Goal: Find specific page/section: Find specific page/section

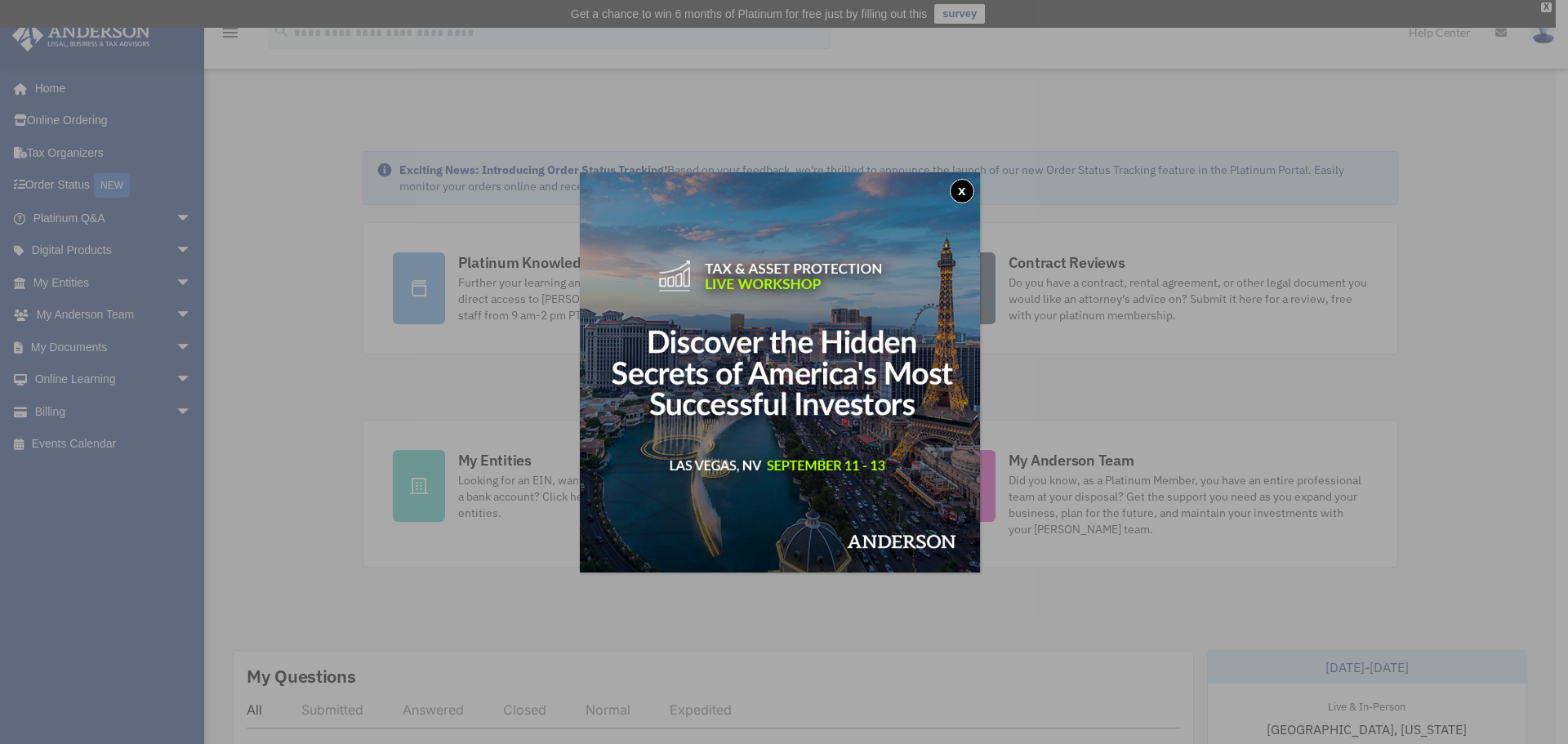
click at [964, 183] on button "x" at bounding box center [962, 191] width 25 height 25
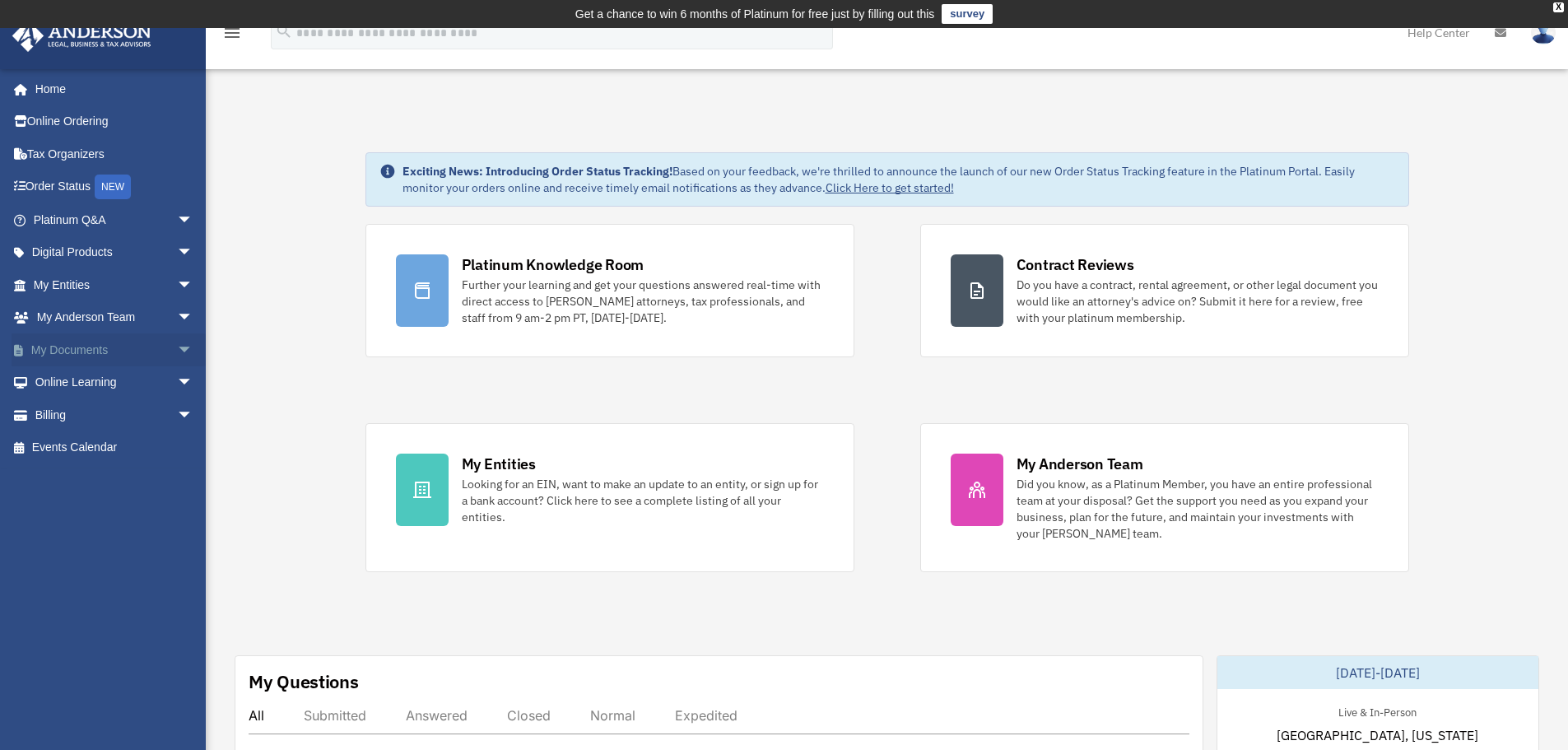
click at [177, 343] on span "arrow_drop_down" at bounding box center [193, 350] width 33 height 34
click at [71, 379] on link "Box" at bounding box center [120, 383] width 195 height 33
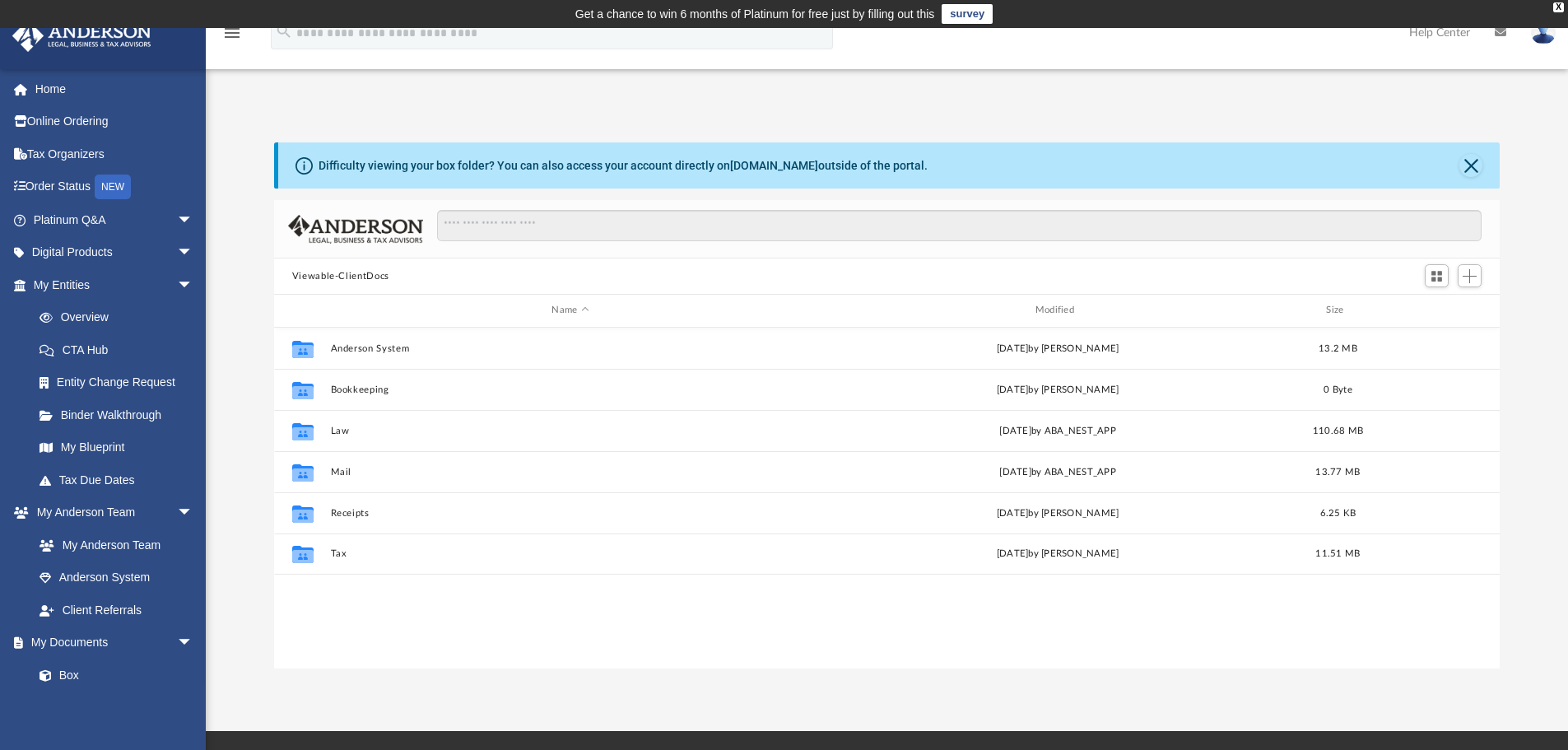
scroll to position [362, 1213]
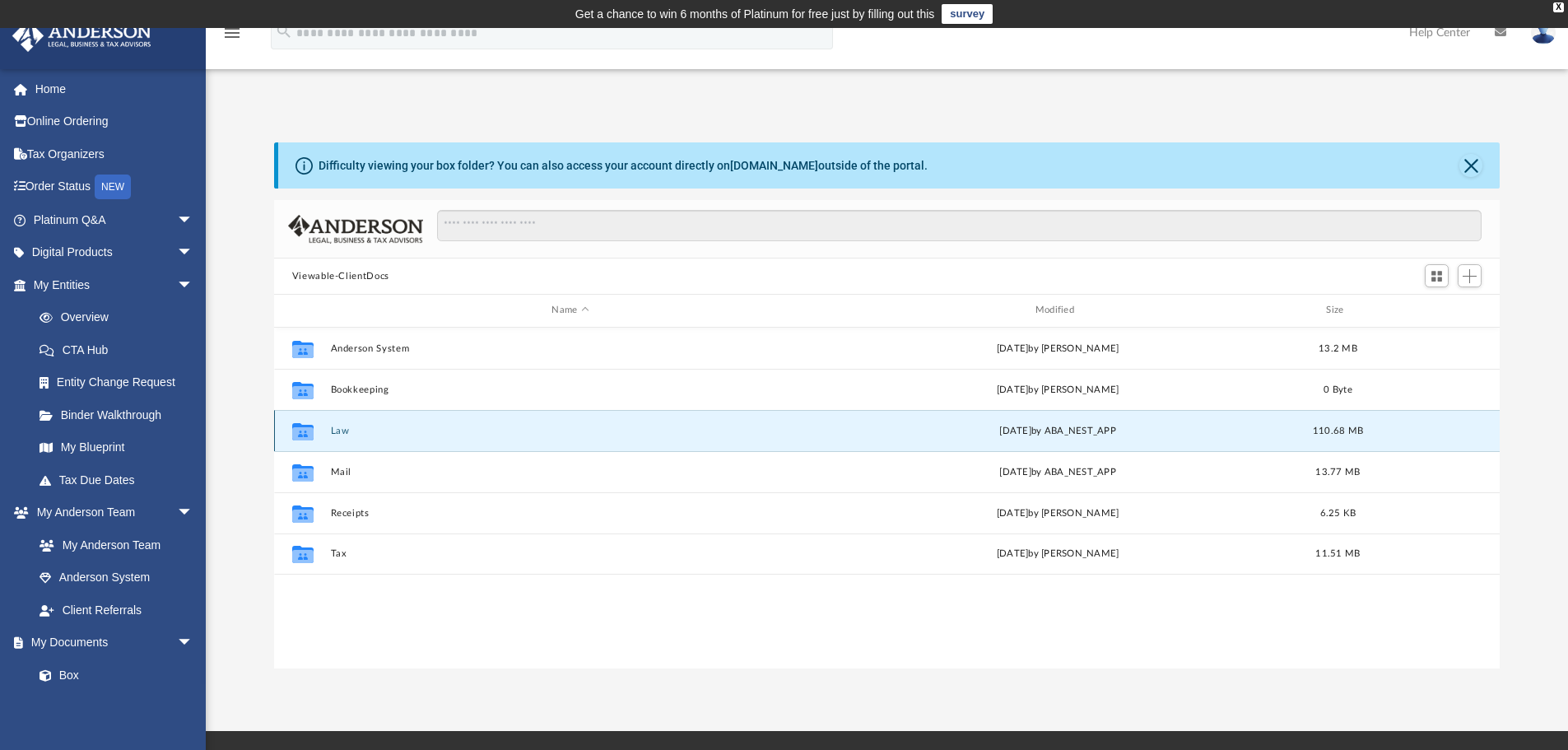
click at [336, 430] on button "Law" at bounding box center [570, 431] width 480 height 11
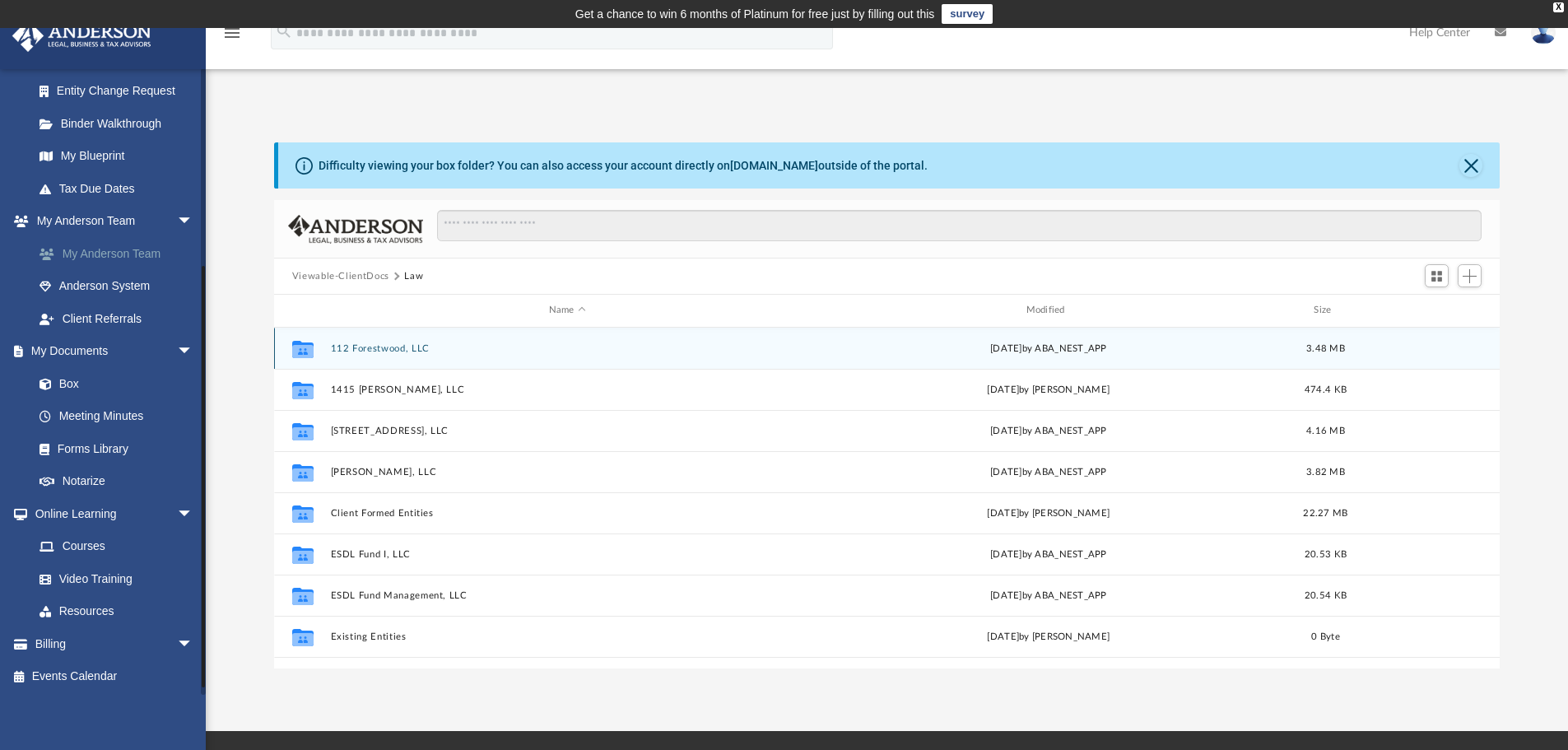
scroll to position [293, 0]
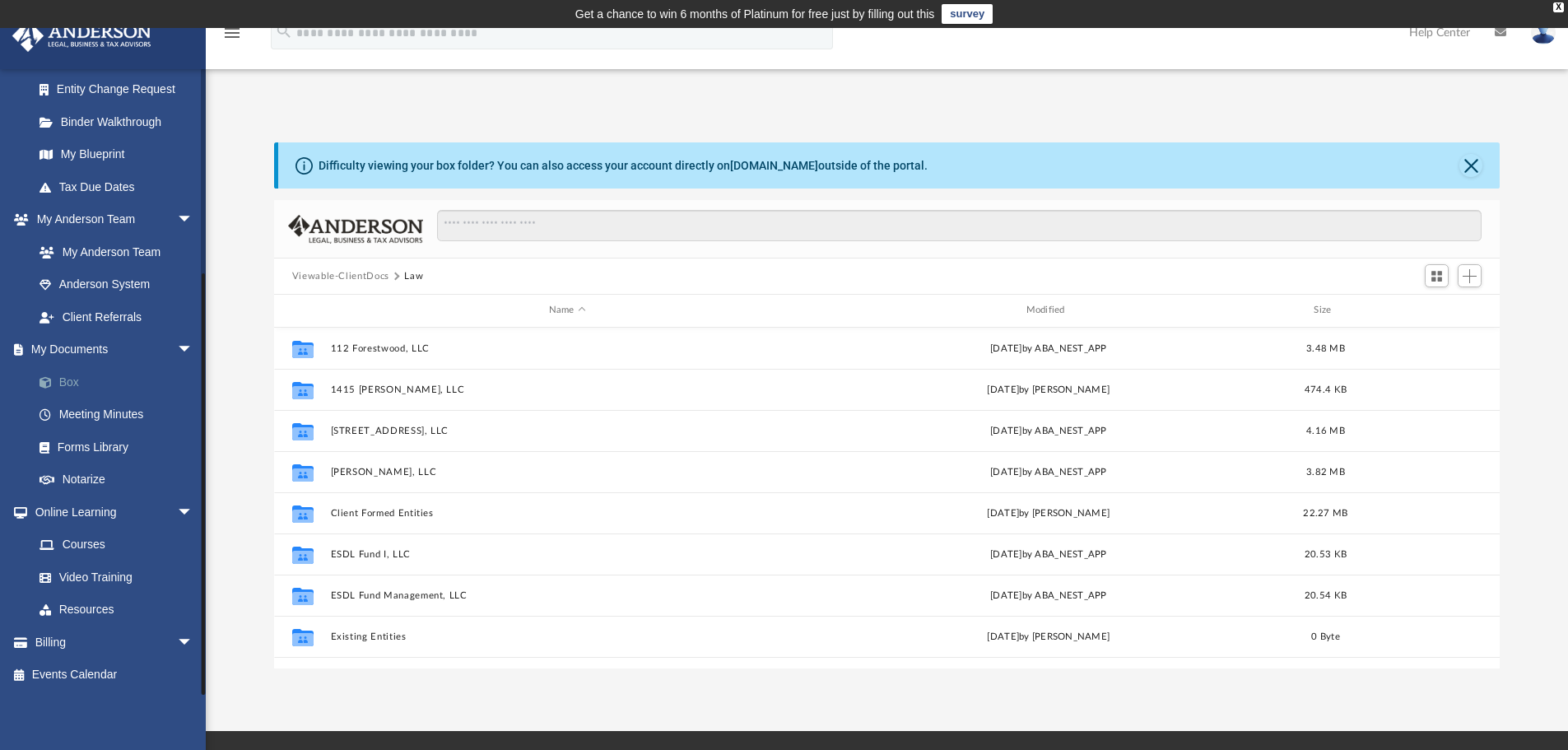
click at [65, 374] on link "Box" at bounding box center [120, 382] width 195 height 33
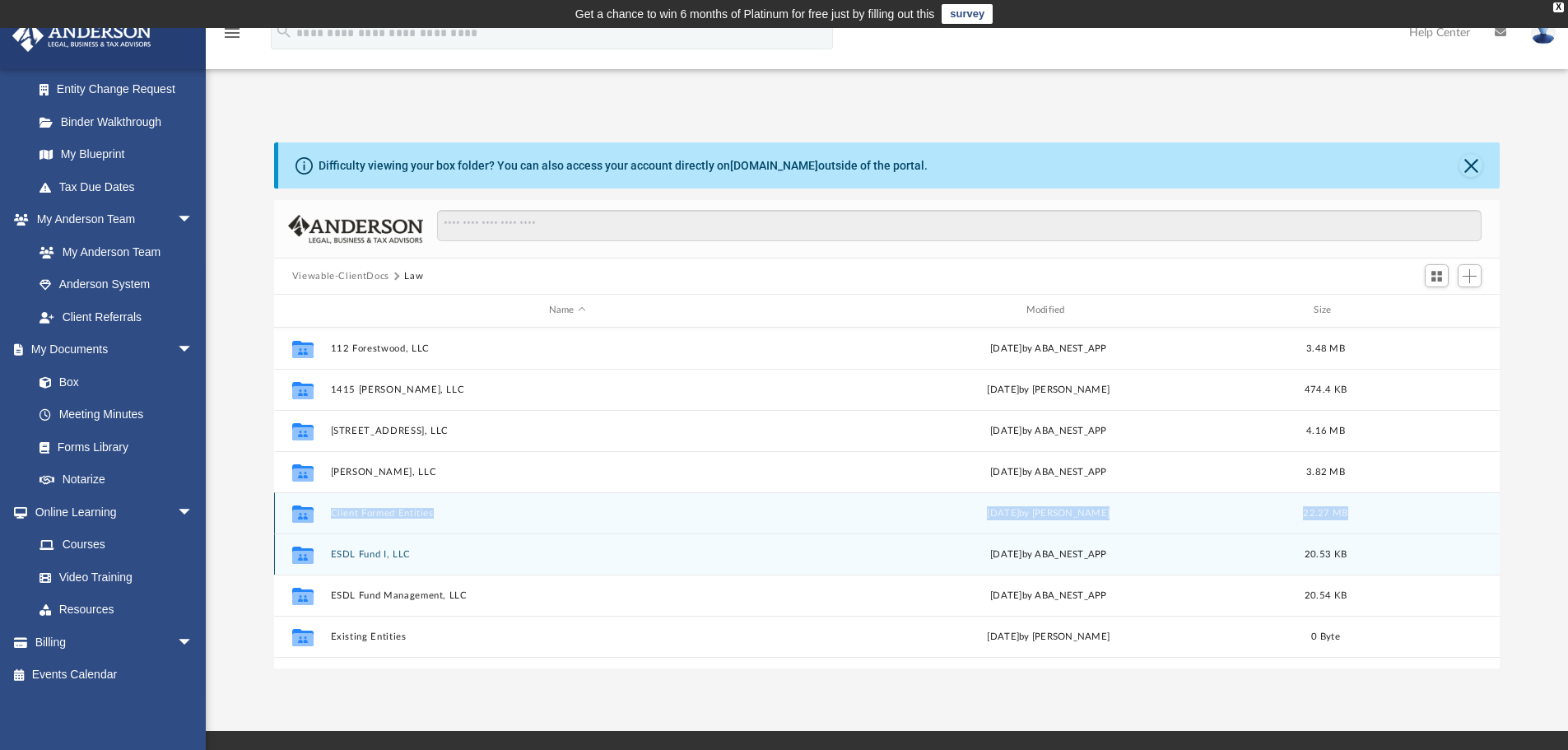
drag, startPoint x: 276, startPoint y: 554, endPoint x: 288, endPoint y: 514, distance: 41.8
click at [295, 514] on div "Collaborated Folder 112 Forestwood, LLC Wed May 14 2025 by ABA_NEST_APP 3.48 MB…" at bounding box center [887, 657] width 1226 height 659
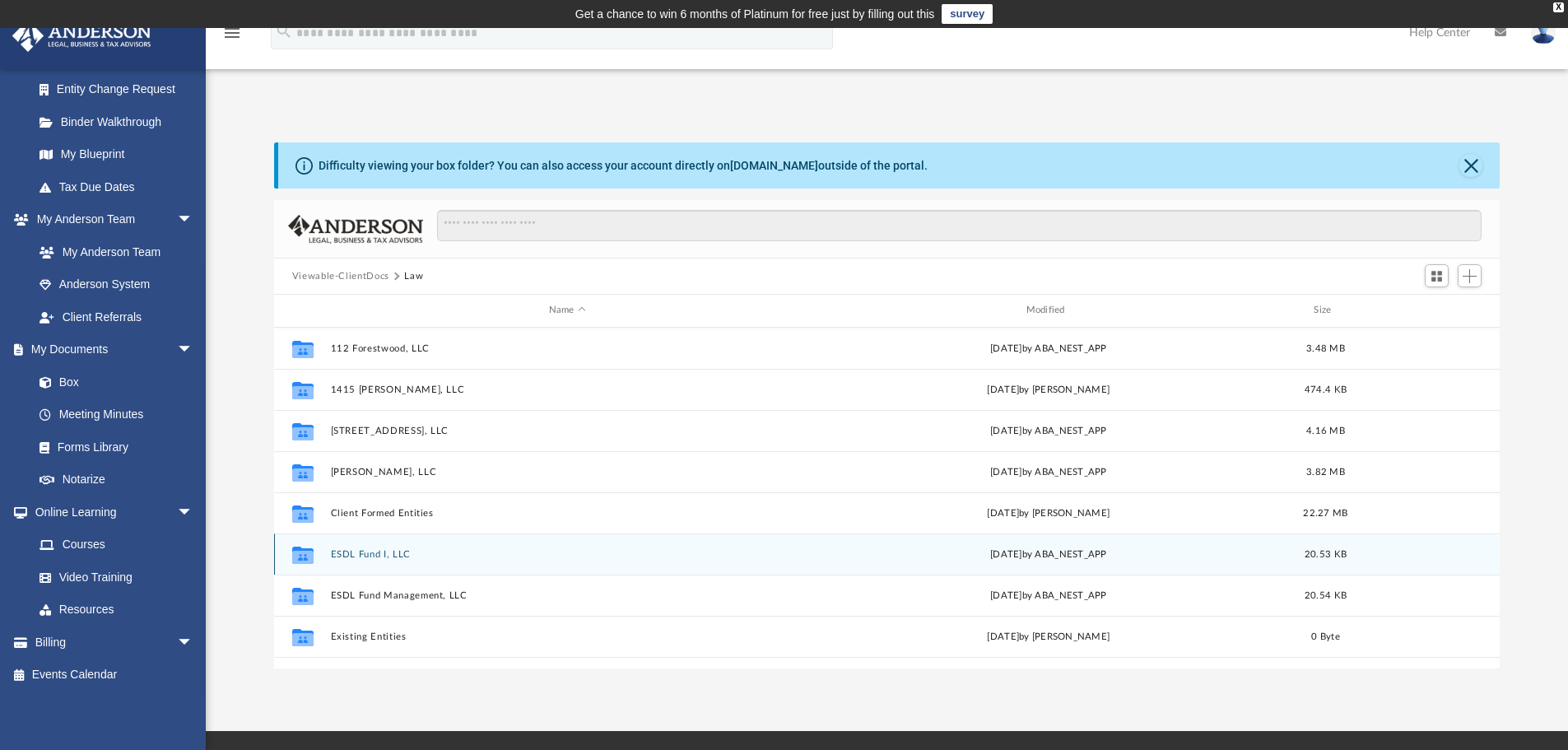
click at [457, 566] on div "Collaborated Folder ESDL Fund I, LLC Wed May 21 2025 by ABA_NEST_APP 20.53 KB" at bounding box center [887, 554] width 1226 height 41
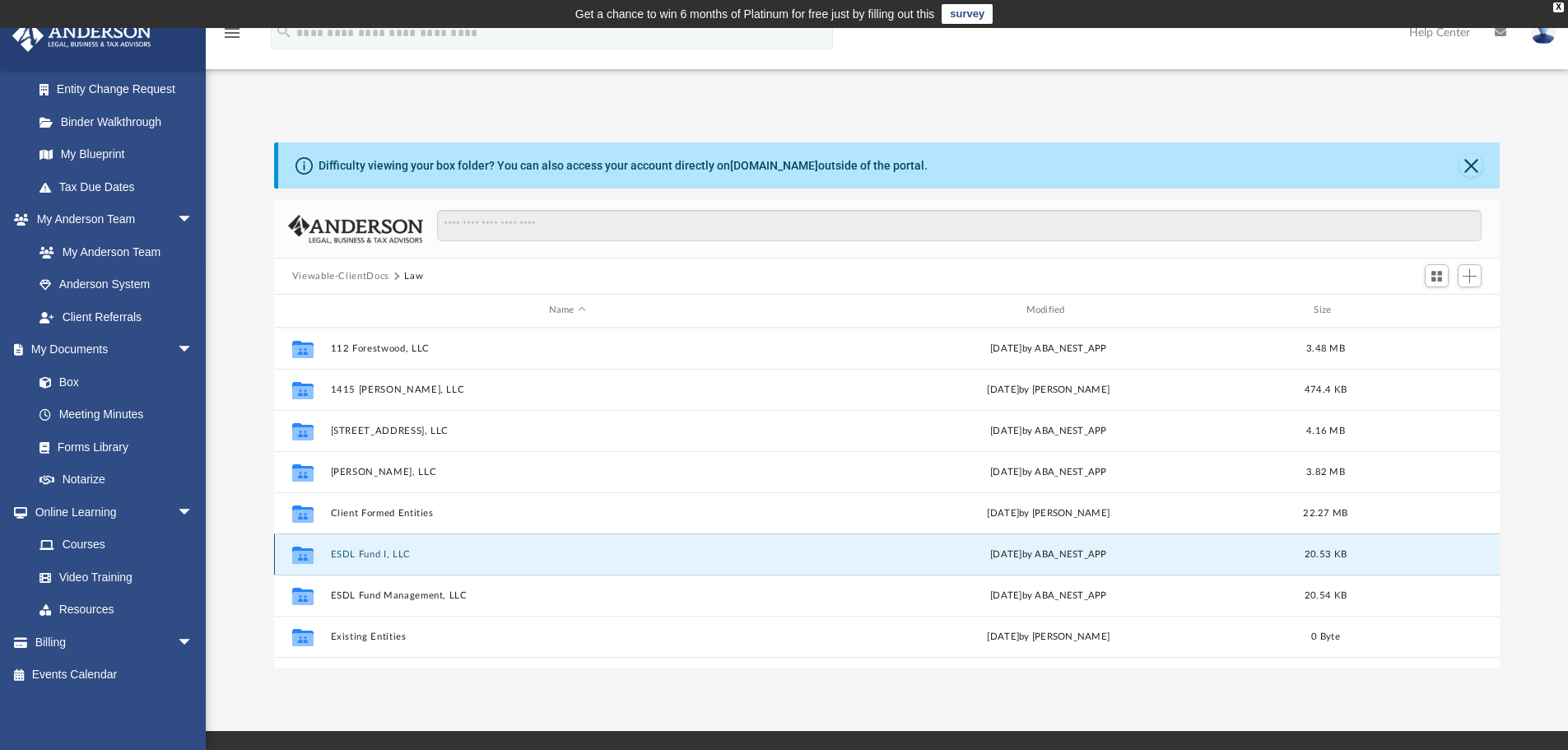
drag, startPoint x: 547, startPoint y: 552, endPoint x: 465, endPoint y: 562, distance: 82.6
click at [465, 562] on div "Collaborated Folder ESDL Fund I, LLC Wed May 21 2025 by ABA_NEST_APP 20.53 KB" at bounding box center [887, 554] width 1226 height 41
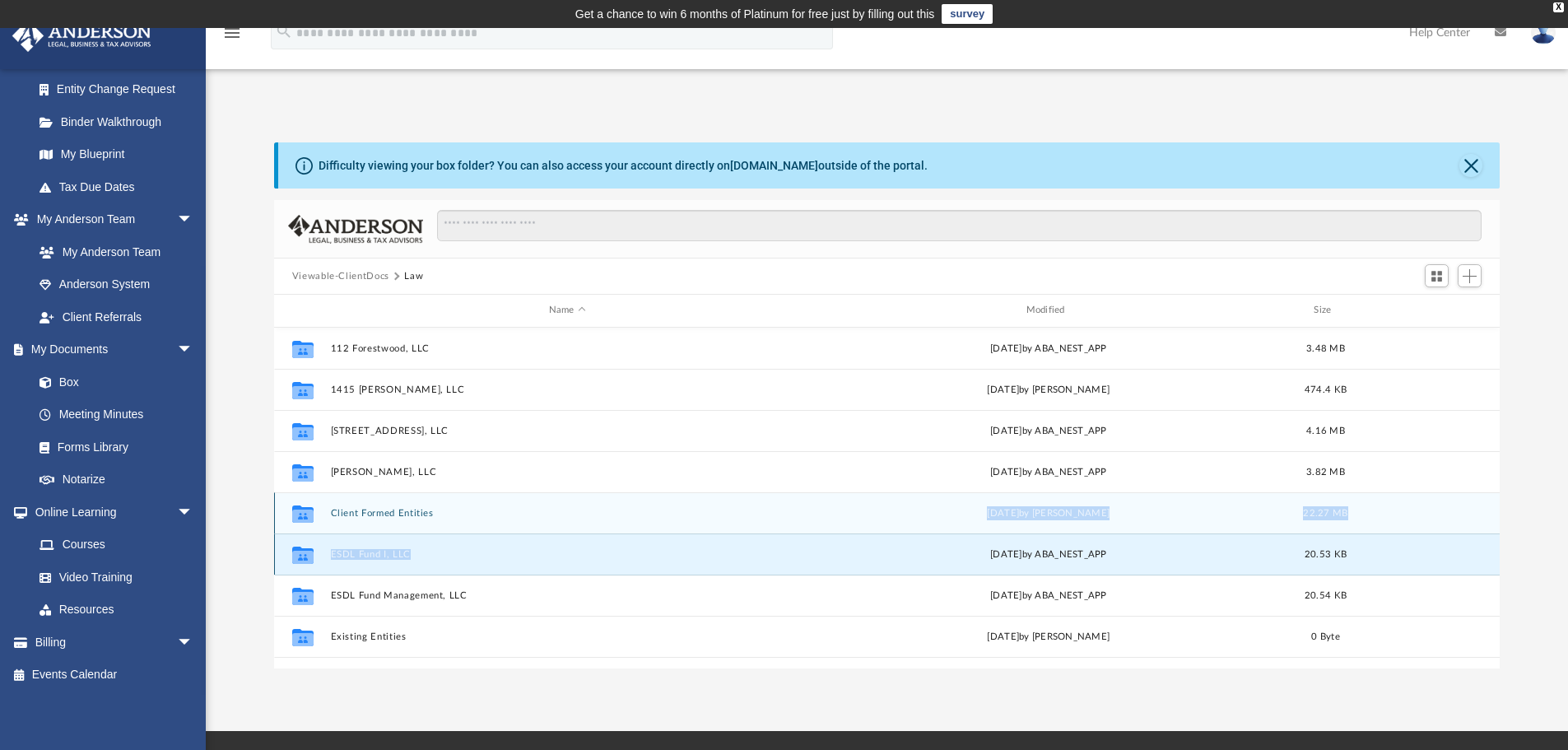
drag, startPoint x: 465, startPoint y: 562, endPoint x: 461, endPoint y: 504, distance: 58.1
click at [461, 504] on div "Collaborated Folder 112 Forestwood, LLC Wed May 14 2025 by ABA_NEST_APP 3.48 MB…" at bounding box center [887, 657] width 1226 height 659
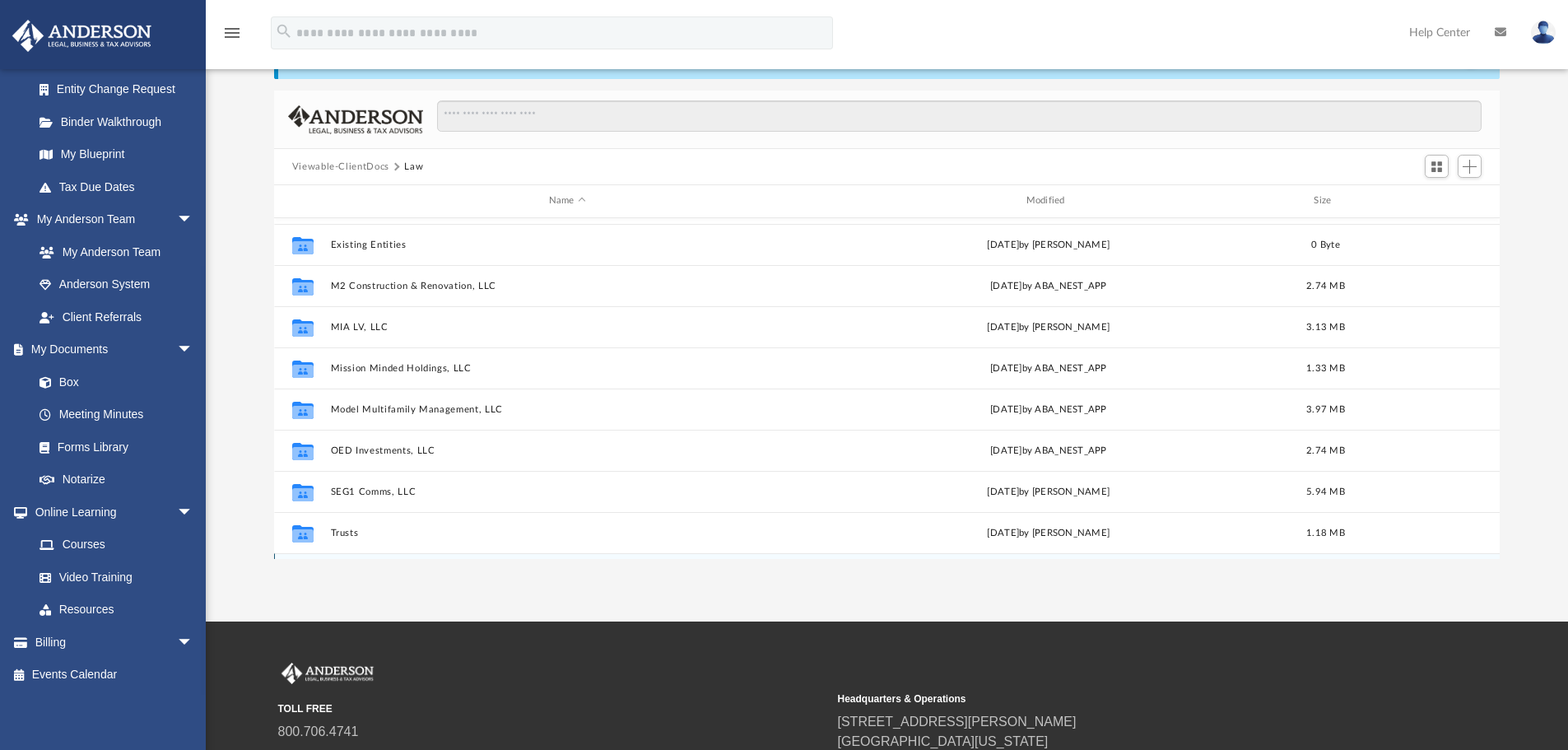
scroll to position [262, 0]
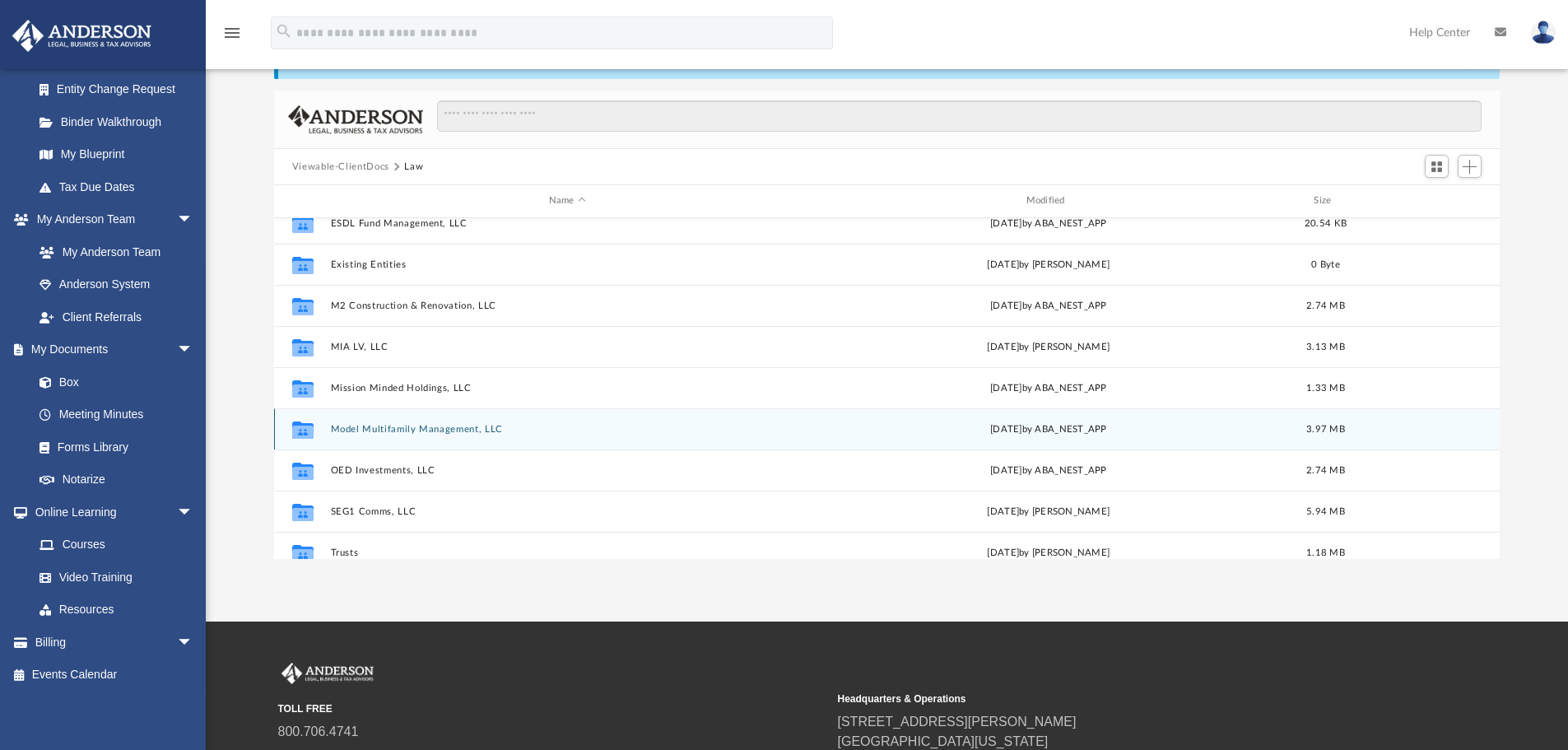
click at [372, 429] on button "Model Multifamily Management, LLC" at bounding box center [566, 429] width 474 height 11
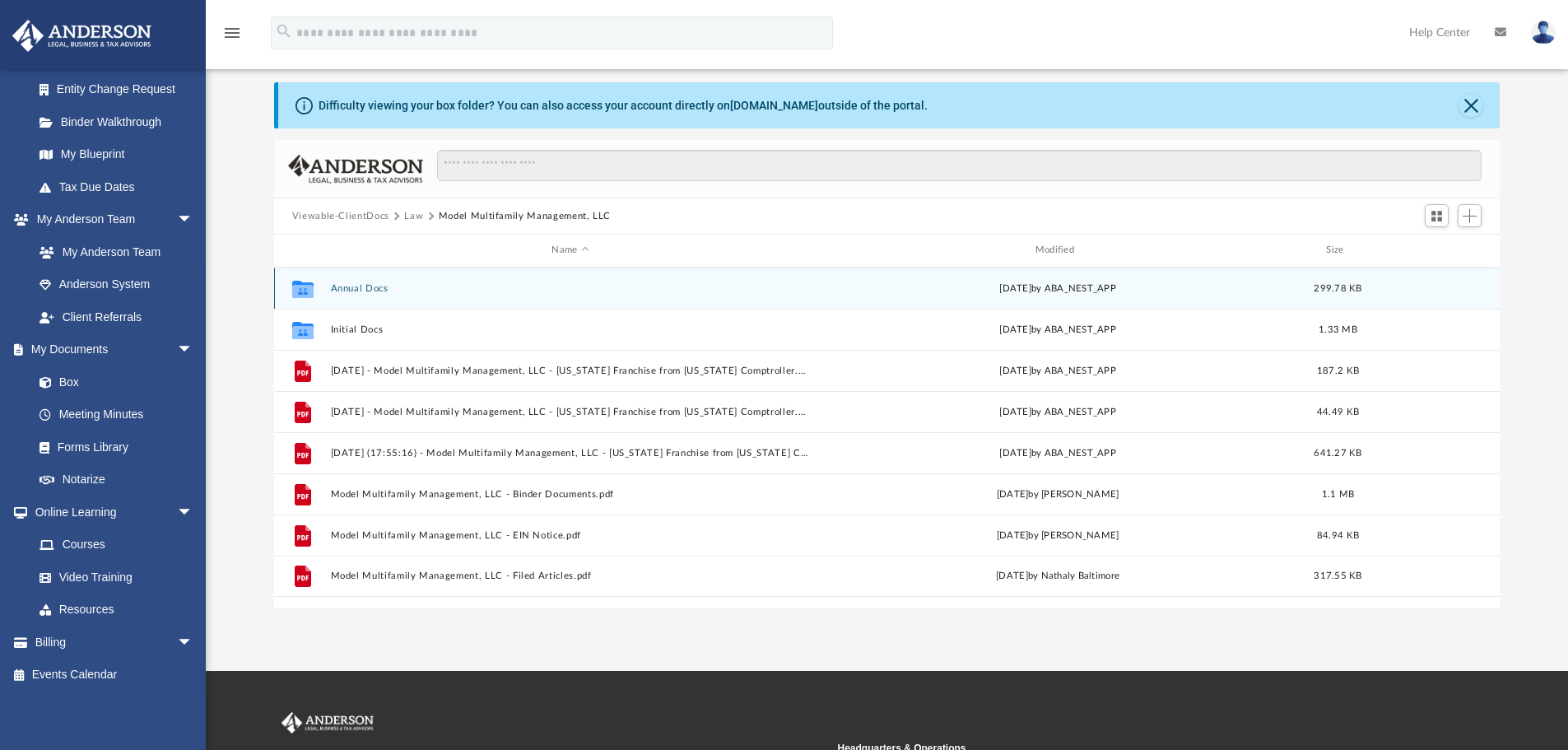
scroll to position [56, 0]
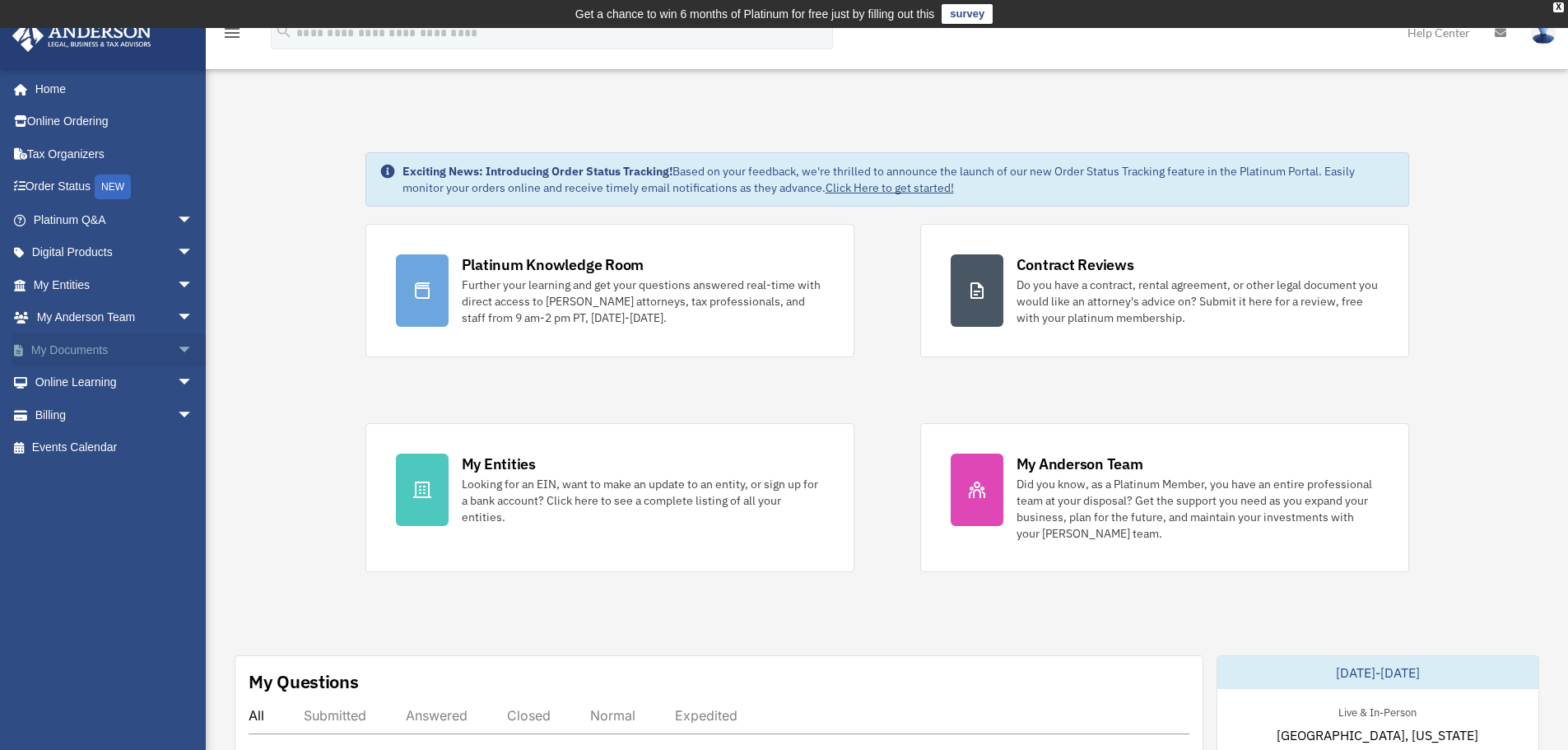
click at [156, 340] on link "My Documents arrow_drop_down" at bounding box center [114, 349] width 207 height 33
click at [177, 346] on span "arrow_drop_down" at bounding box center [193, 350] width 33 height 34
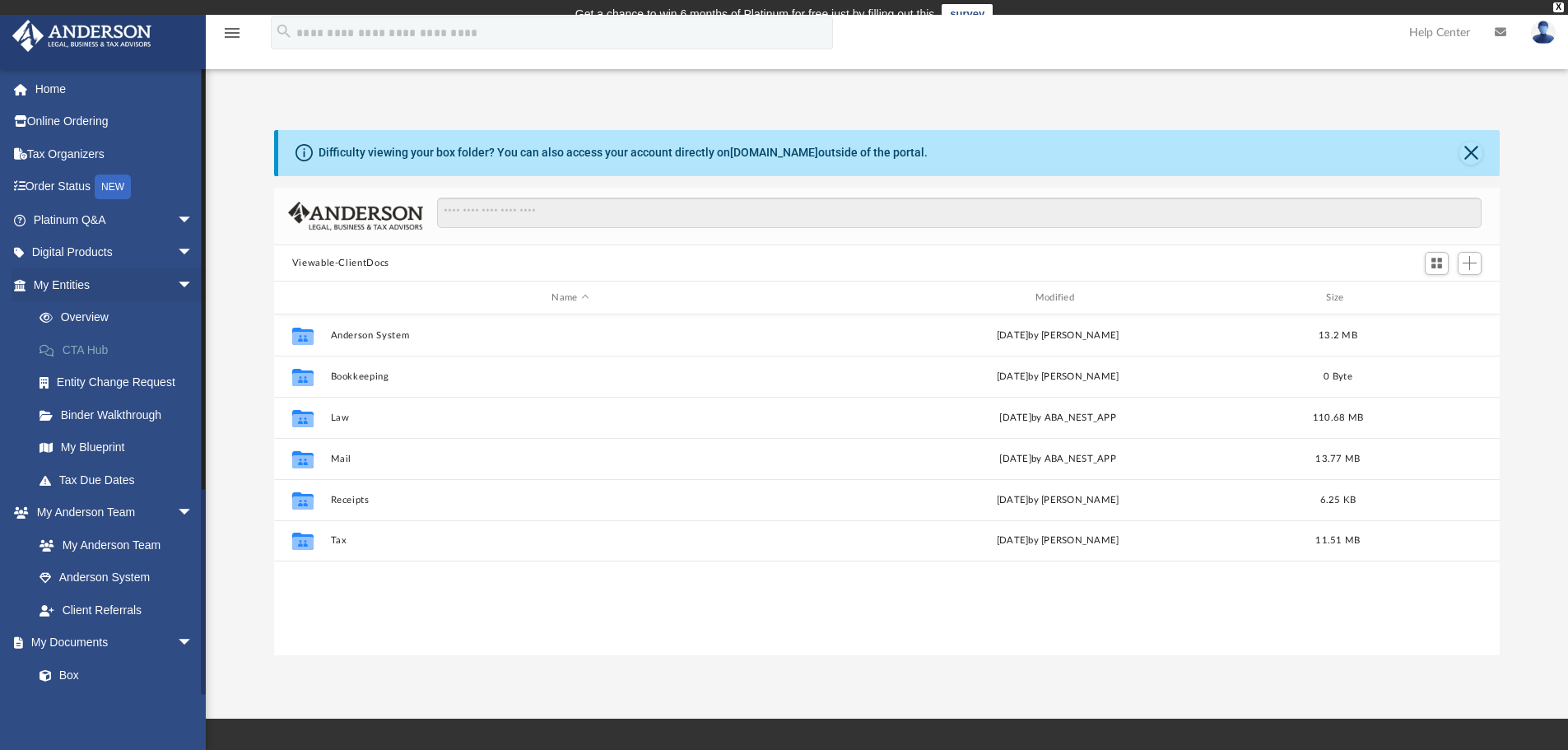
scroll to position [362, 1213]
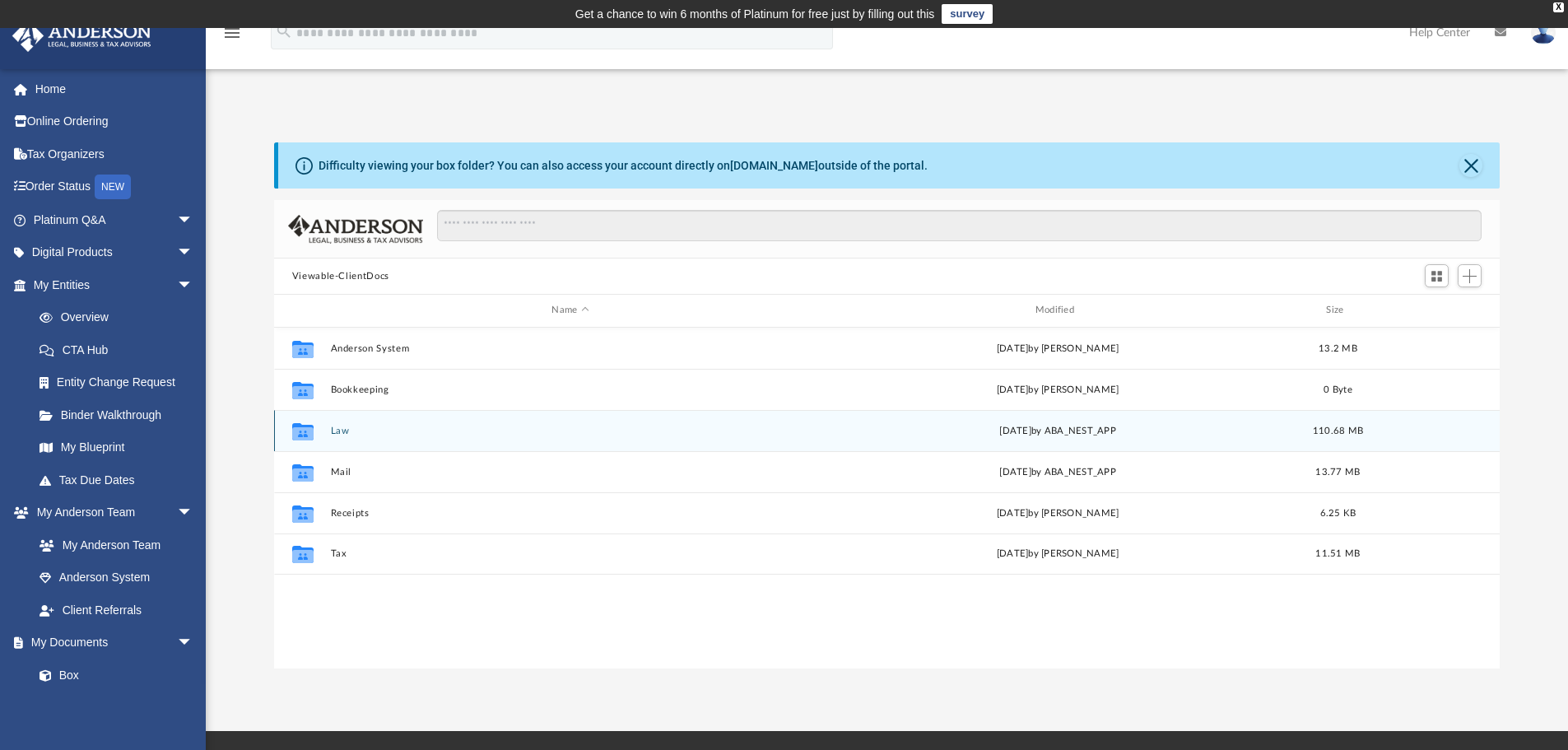
click at [336, 427] on button "Law" at bounding box center [570, 431] width 480 height 11
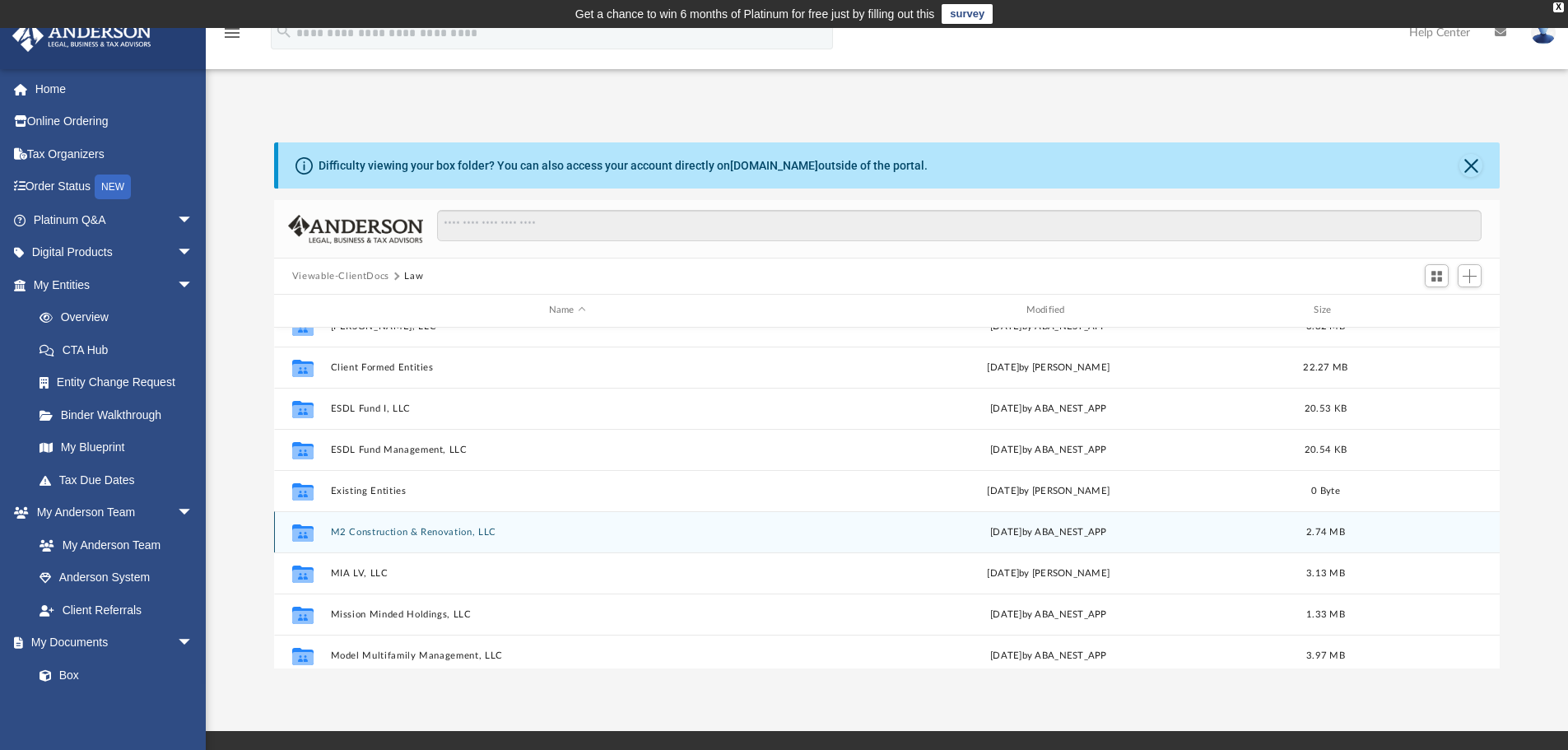
scroll to position [165, 0]
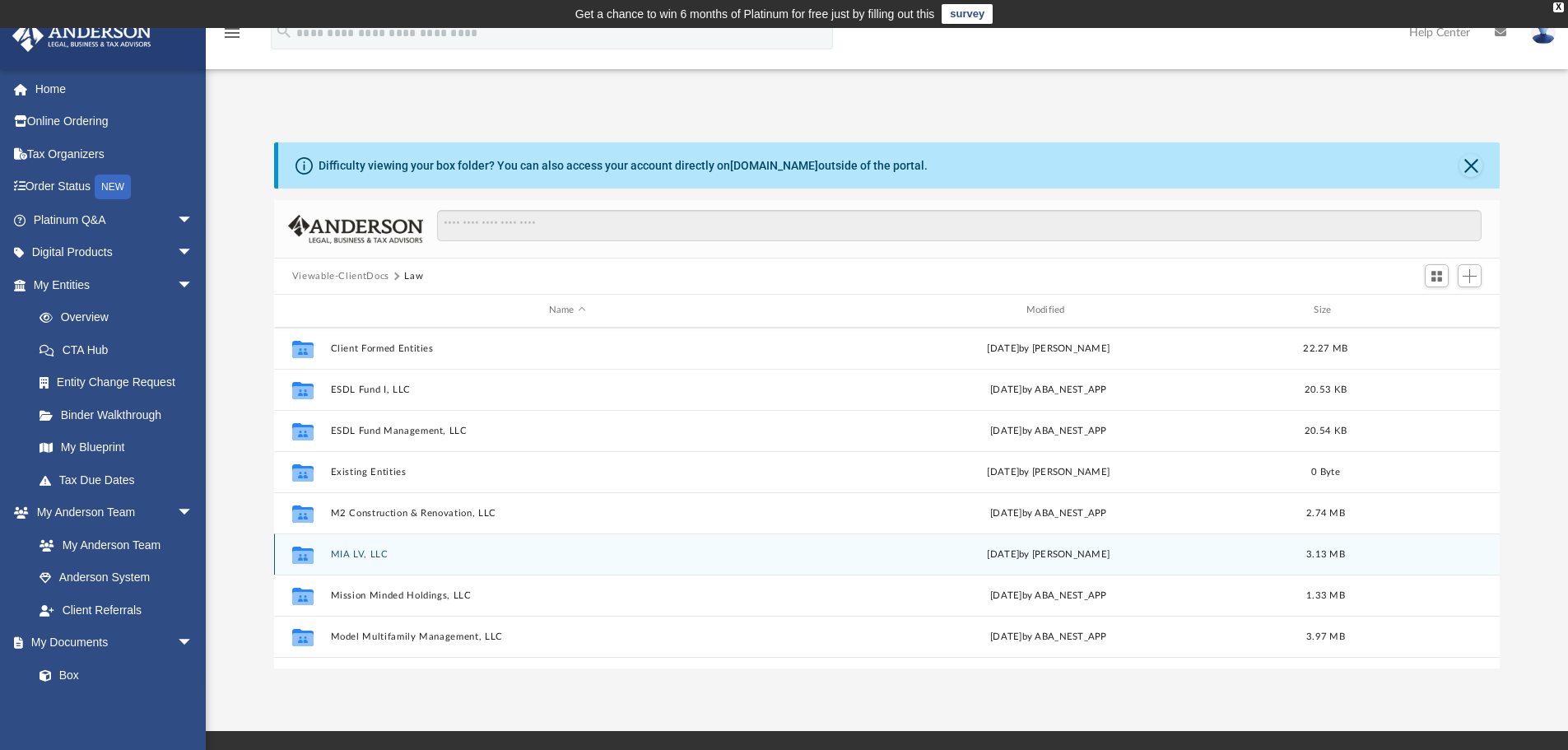
click at [592, 544] on div "Collaborated Folder MIA LV, LLC Mon Sep 23 2024 by Cat Hernandez Sarmiento 3.13…" at bounding box center [887, 554] width 1226 height 41
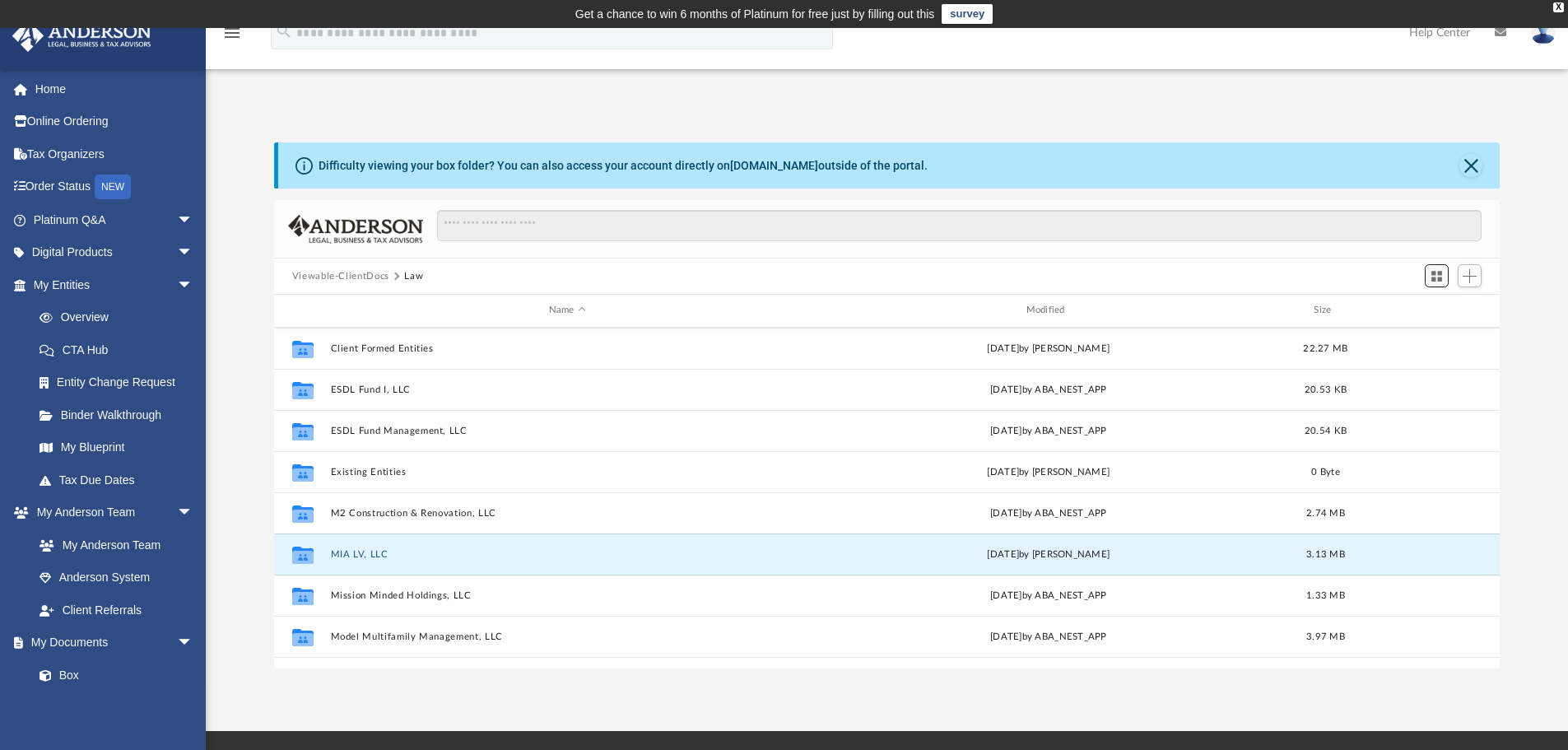
click at [1435, 272] on span "Switch to Grid View" at bounding box center [1436, 276] width 14 height 14
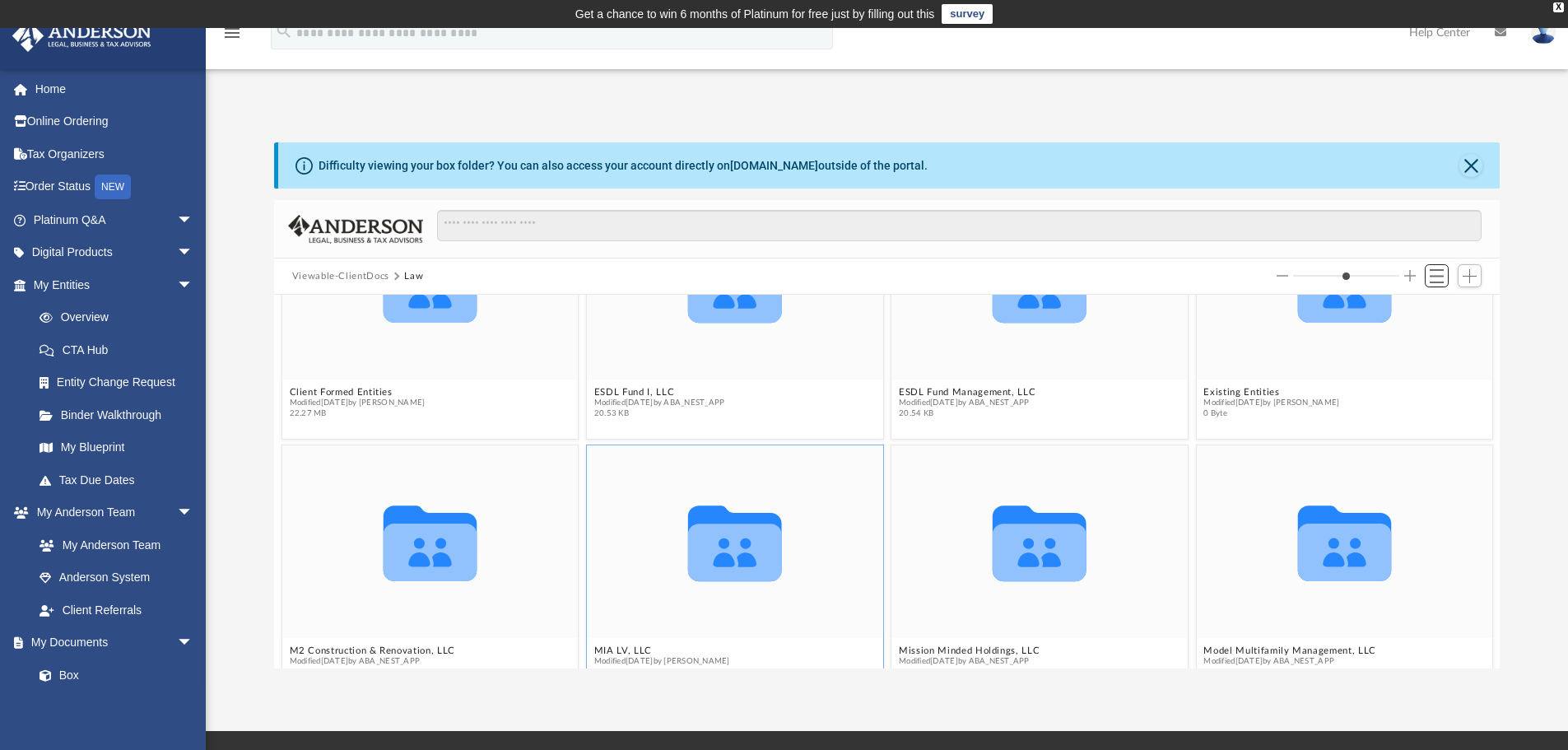
scroll to position [347, 0]
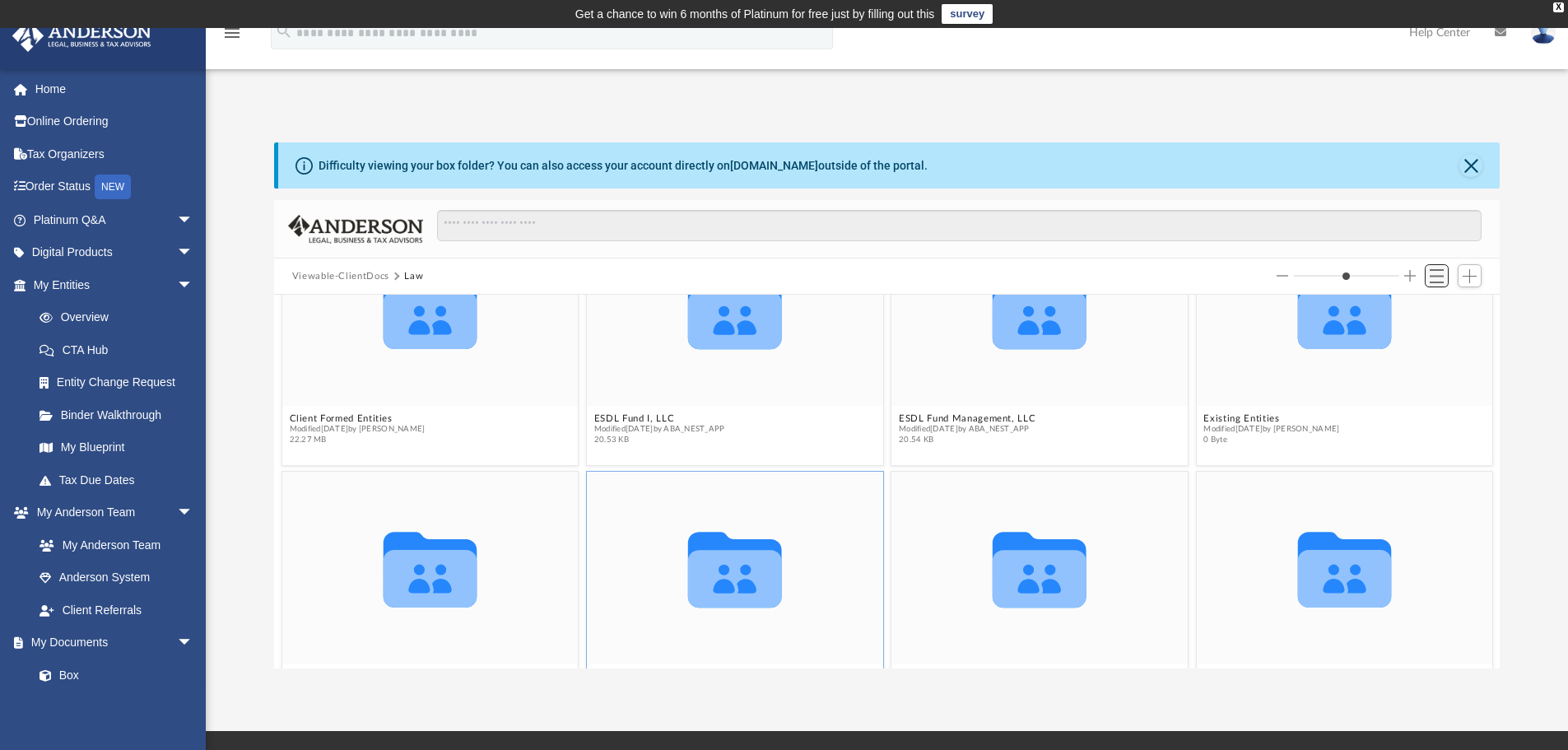
click at [1431, 273] on span "Switch to List View" at bounding box center [1436, 276] width 14 height 14
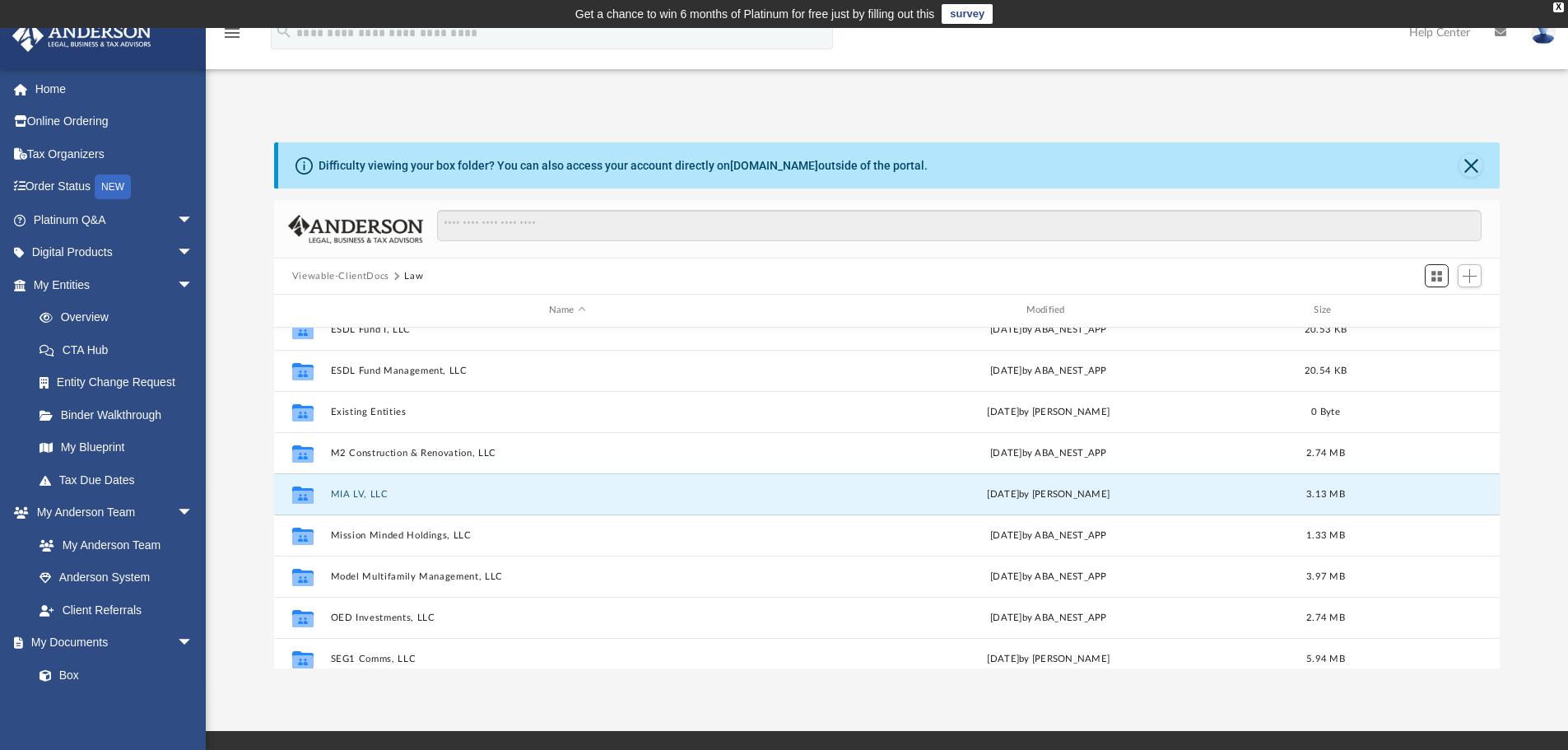
scroll to position [208, 0]
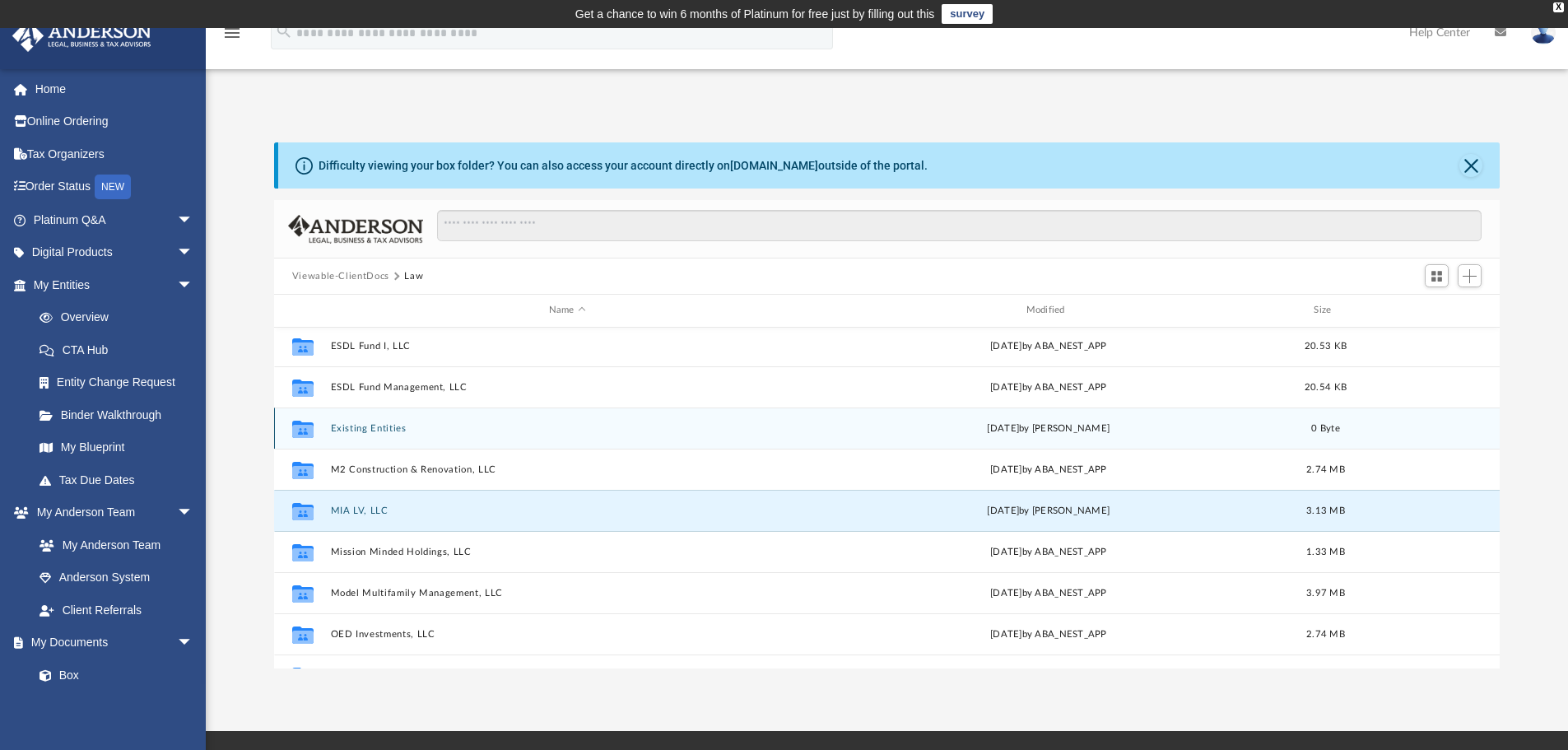
drag, startPoint x: 377, startPoint y: 510, endPoint x: 377, endPoint y: 416, distance: 94.0
click at [377, 416] on div "Collaborated Folder 112 Forestwood, LLC Wed May 14 2025 by ABA_NEST_APP 3.48 MB…" at bounding box center [887, 448] width 1226 height 659
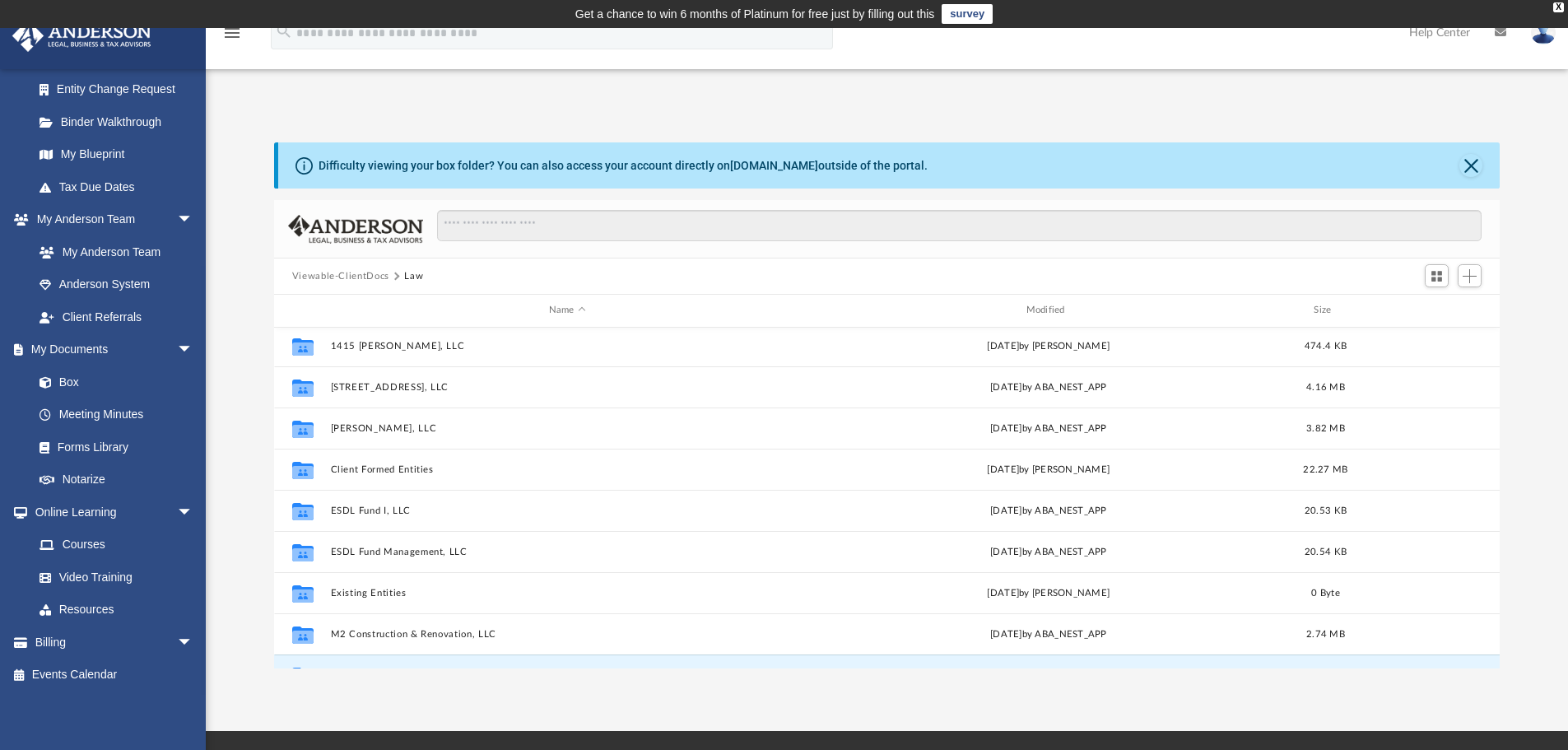
scroll to position [0, 0]
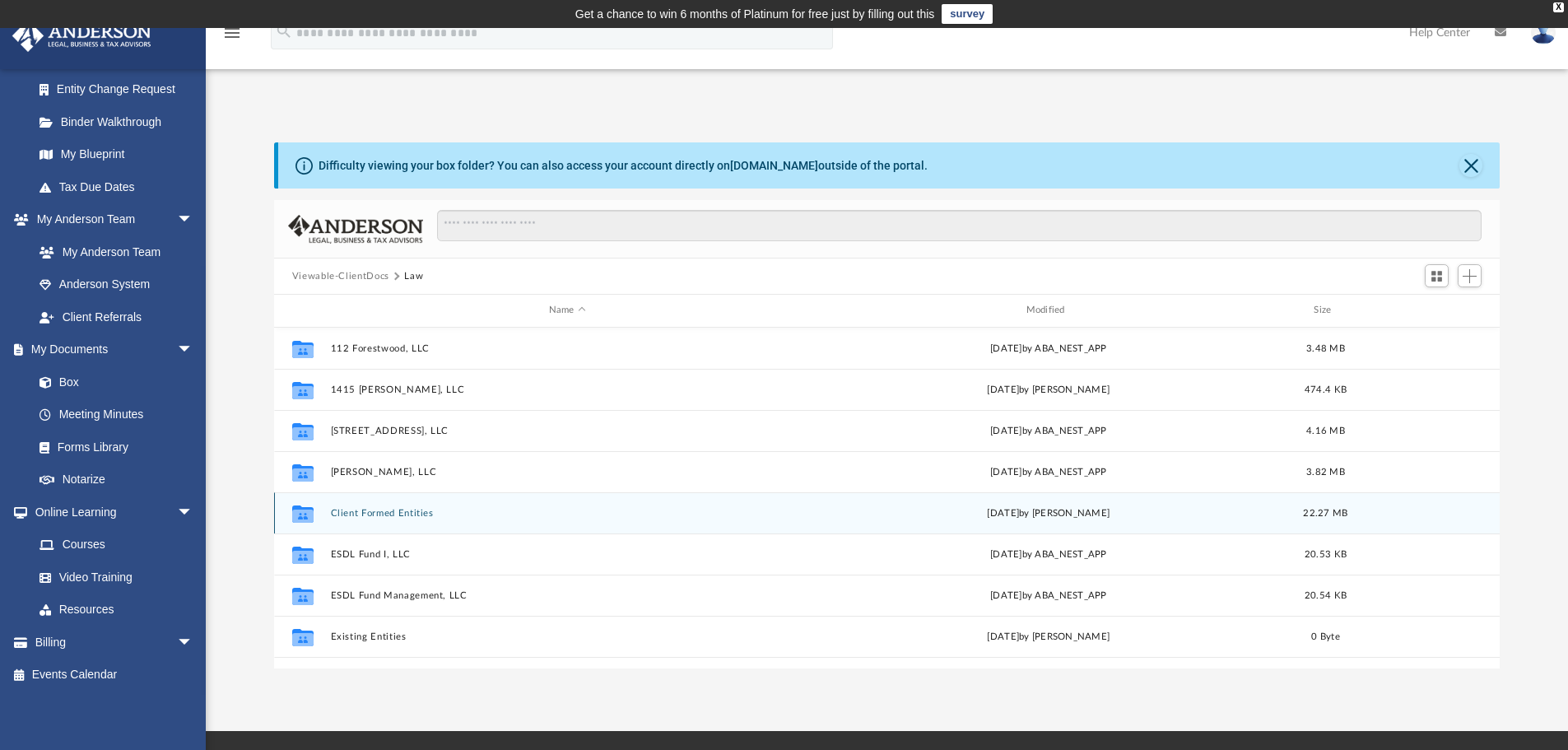
click at [395, 509] on button "Client Formed Entities" at bounding box center [566, 513] width 474 height 11
